Goal: Communication & Community: Ask a question

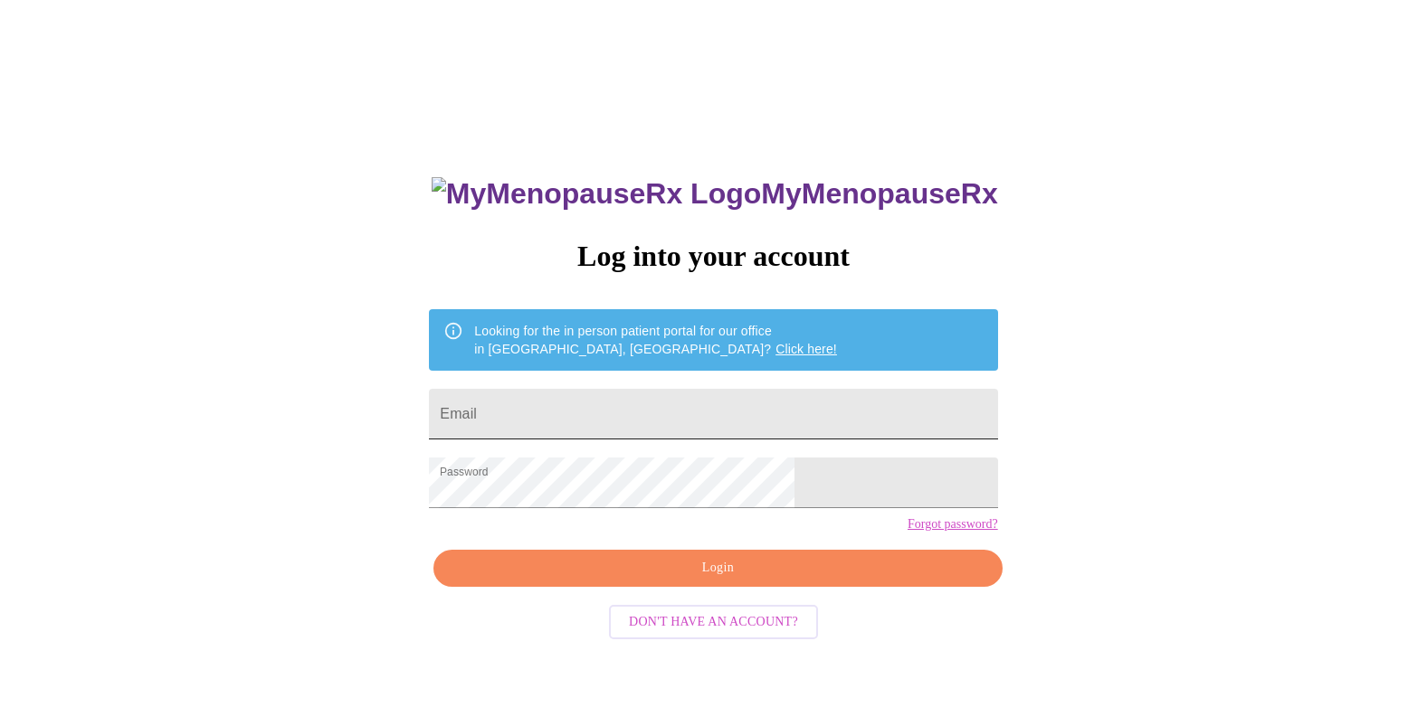
click at [654, 401] on input "Email" at bounding box center [713, 414] width 568 height 51
type input "[EMAIL_ADDRESS][PERSON_NAME][DOMAIN_NAME]"
click at [870, 580] on span "Login" at bounding box center [717, 568] width 527 height 23
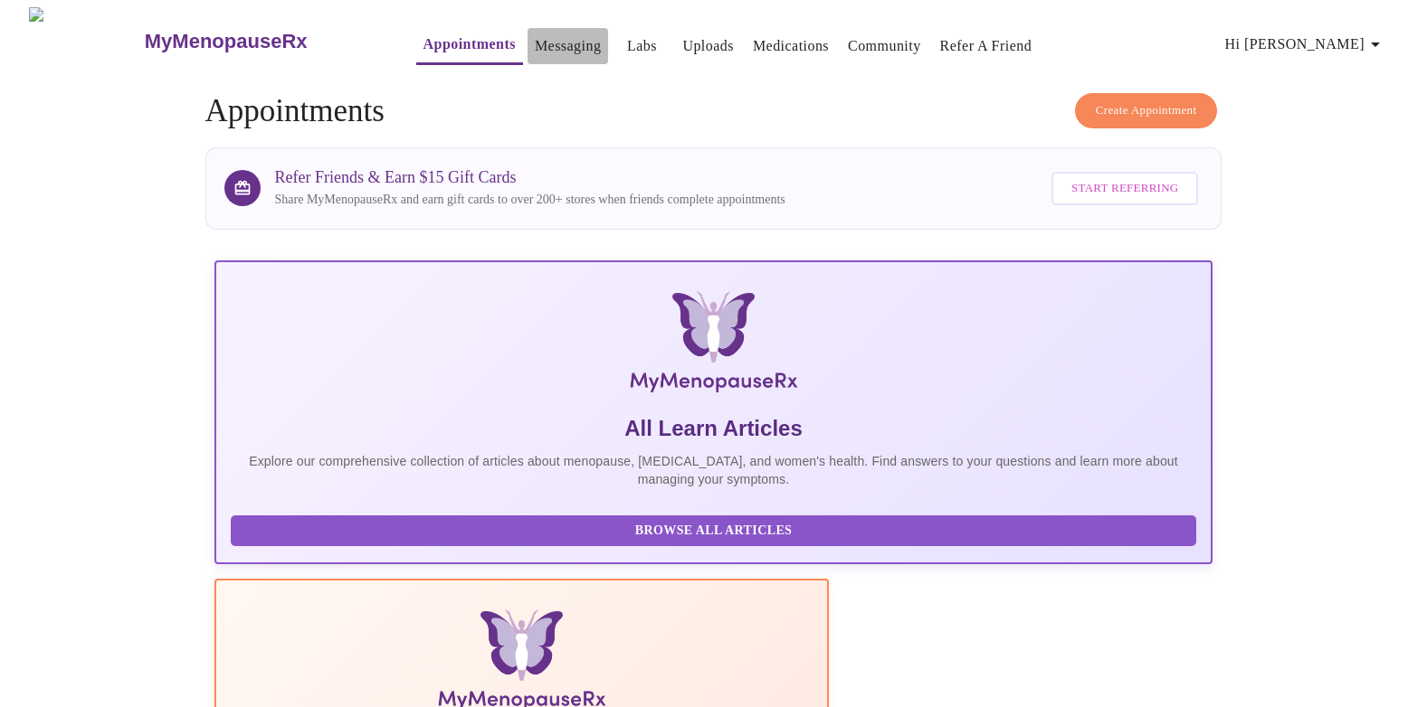
click at [538, 38] on link "Messaging" at bounding box center [568, 45] width 66 height 25
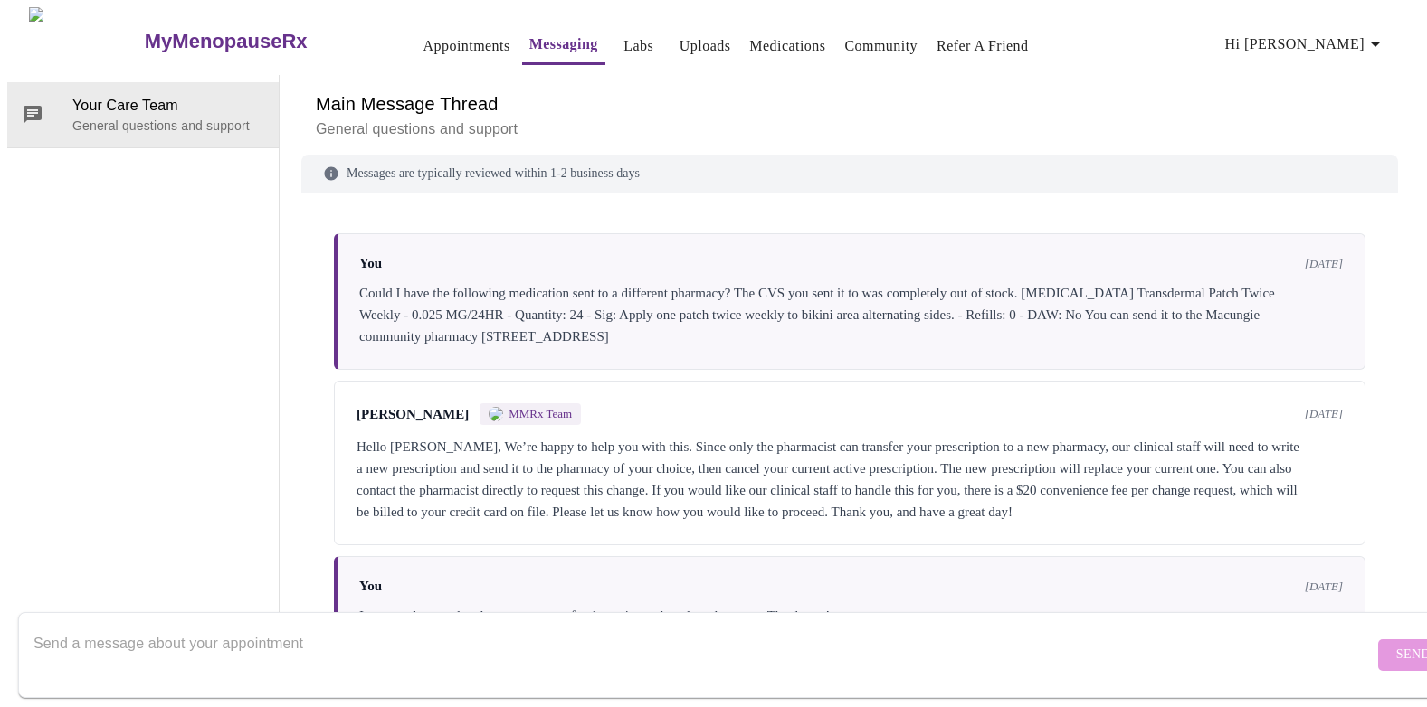
scroll to position [165, 0]
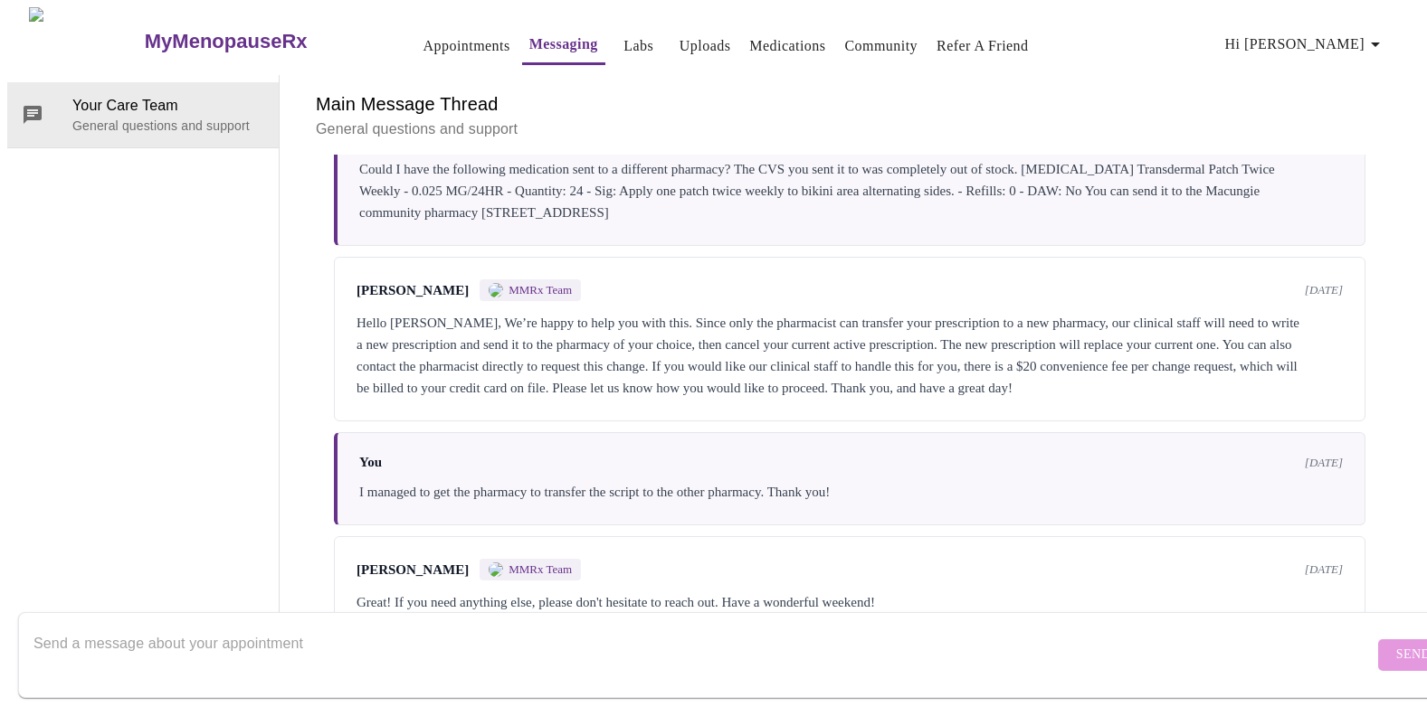
click at [687, 577] on div "Main Message Thread General questions and support Messages are typically review…" at bounding box center [849, 355] width 1097 height 561
click at [599, 627] on textarea "Send a message about your appointment" at bounding box center [703, 655] width 1340 height 58
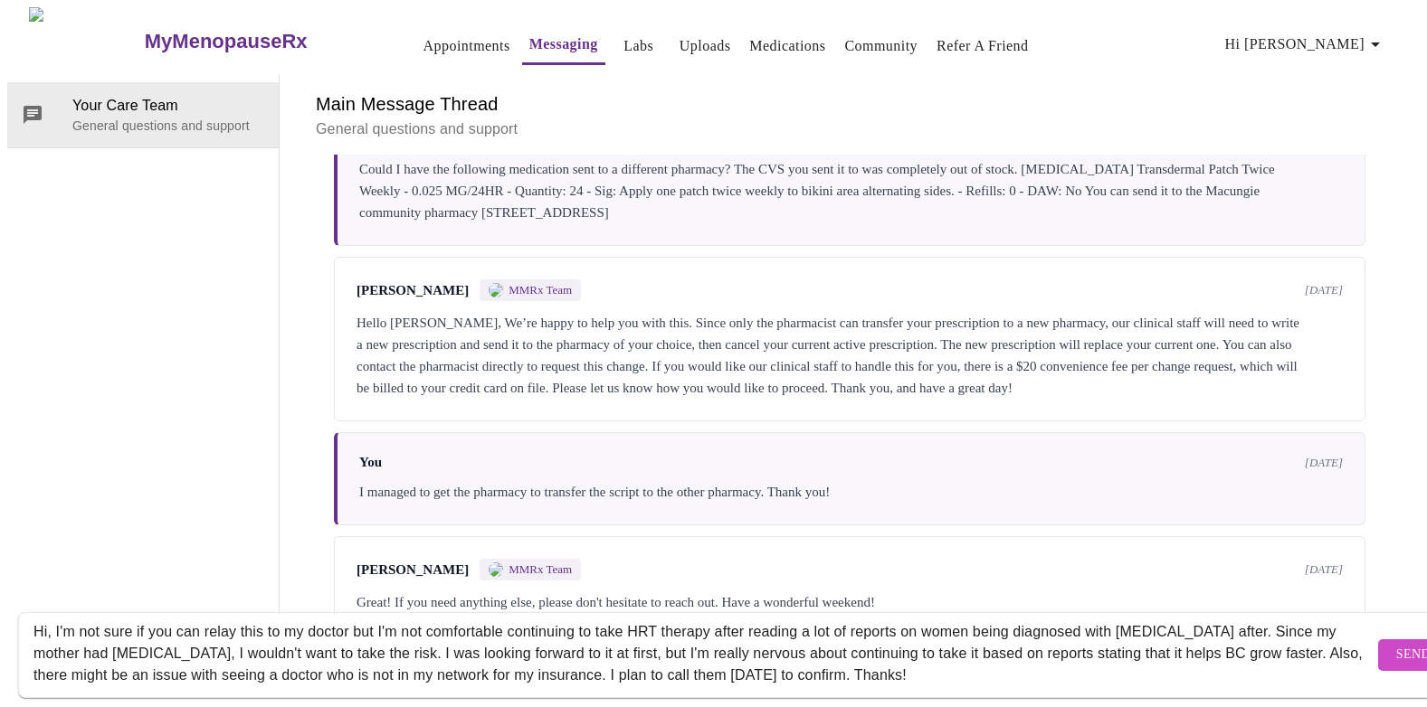
scroll to position [33, 0]
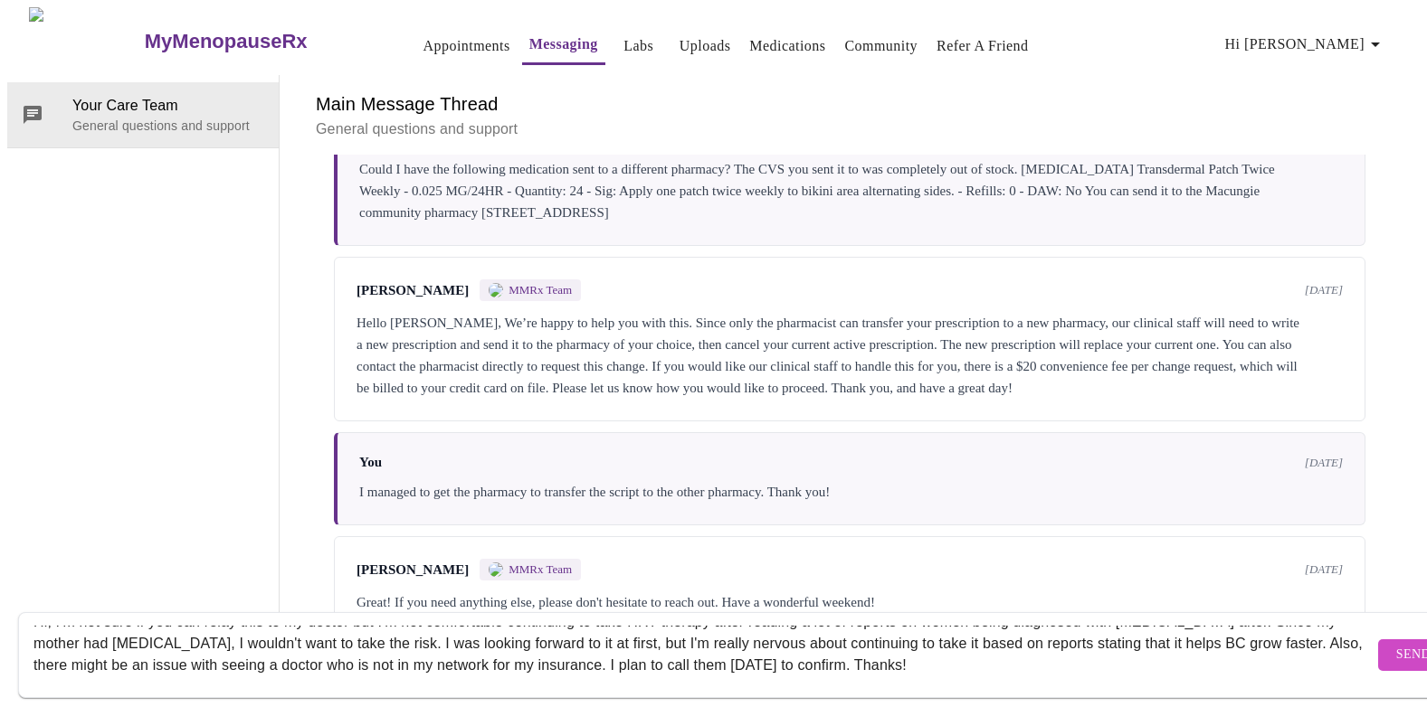
type textarea "Hi, I'm not sure if you can relay this to my doctor but I'm not comfortable con…"
click at [1380, 640] on button "Send" at bounding box center [1413, 656] width 71 height 32
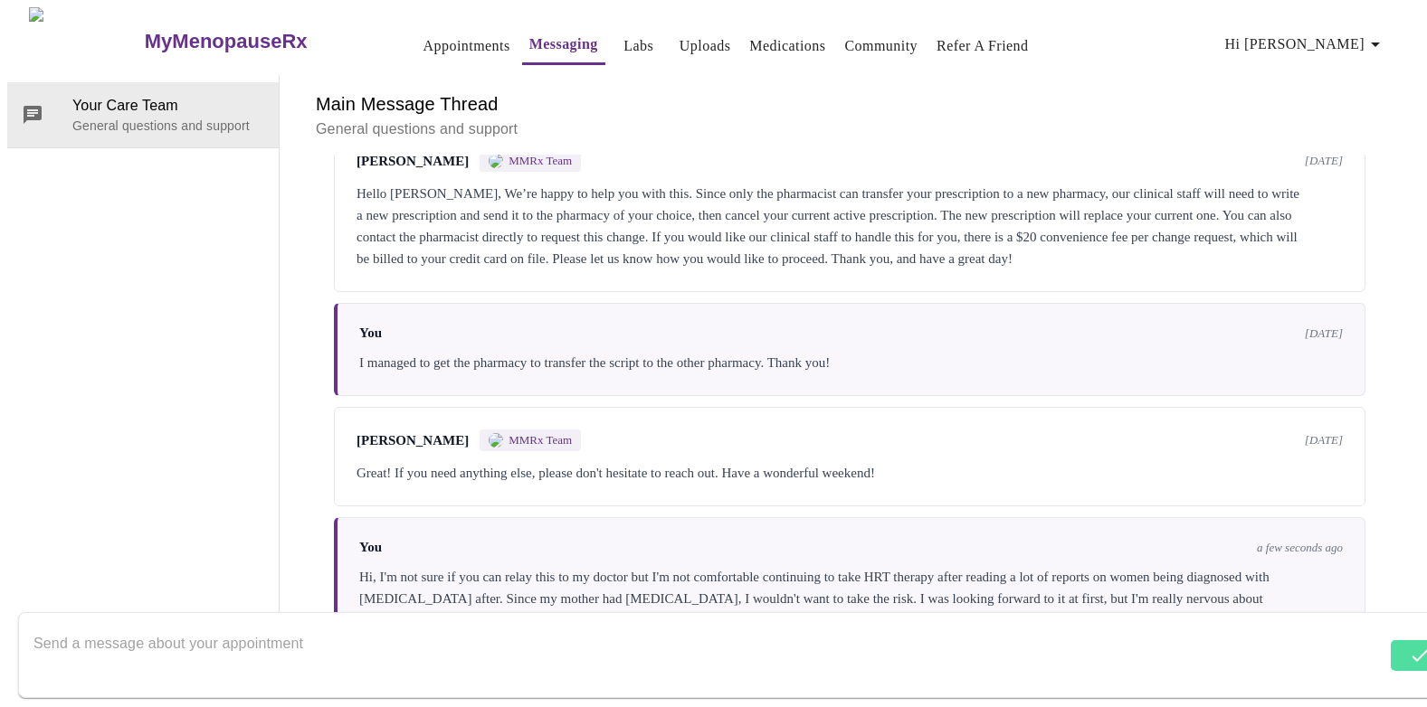
scroll to position [339, 0]
